Goal: Navigation & Orientation: Find specific page/section

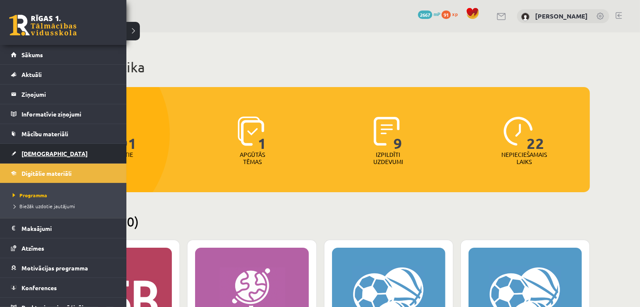
click at [32, 151] on span "[DEMOGRAPHIC_DATA]" at bounding box center [54, 154] width 66 height 8
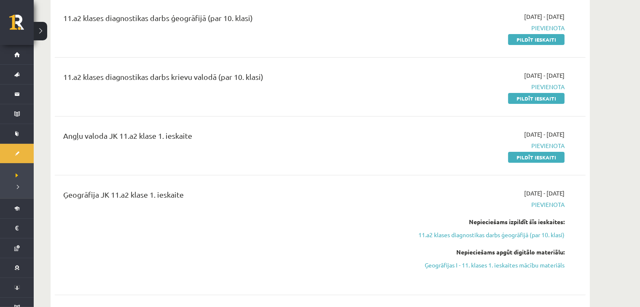
scroll to position [98, 0]
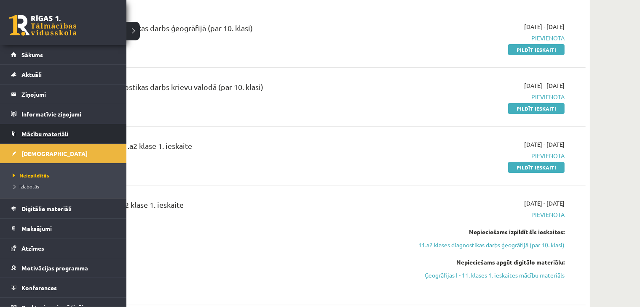
click at [42, 131] on span "Mācību materiāli" at bounding box center [44, 134] width 47 height 8
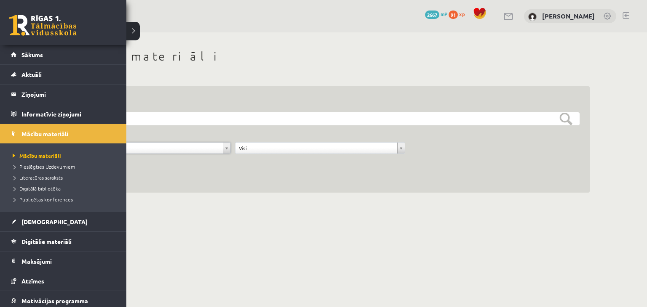
drag, startPoint x: 8, startPoint y: 40, endPoint x: 13, endPoint y: 44, distance: 6.0
click at [9, 41] on div "0 Dāvanas 2667 mP 91 xp" at bounding box center [63, 22] width 126 height 45
click at [28, 64] on li "Sākums" at bounding box center [63, 55] width 126 height 20
click at [25, 56] on span "Sākums" at bounding box center [31, 55] width 21 height 8
